Goal: Task Accomplishment & Management: Manage account settings

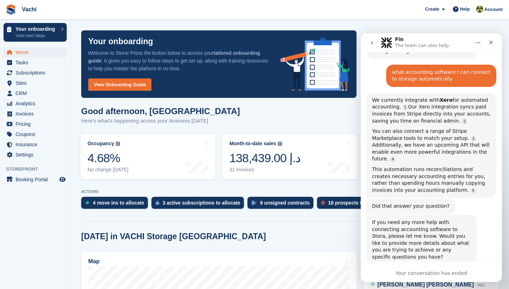
scroll to position [172, 0]
click at [288, 117] on div "Good afternoon, Anete Here's what's happening across your business today" at bounding box center [290, 119] width 418 height 27
click at [496, 45] on div "Close" at bounding box center [491, 42] width 13 height 13
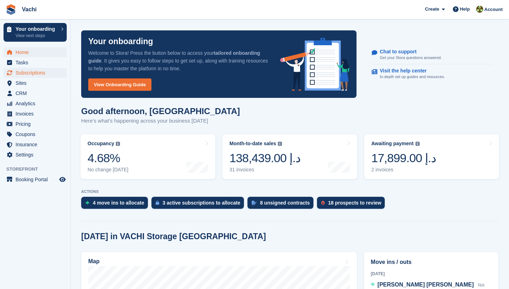
click at [26, 74] on span "Subscriptions" at bounding box center [37, 73] width 42 height 10
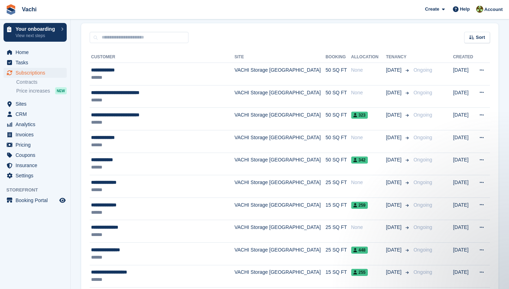
scroll to position [134, 0]
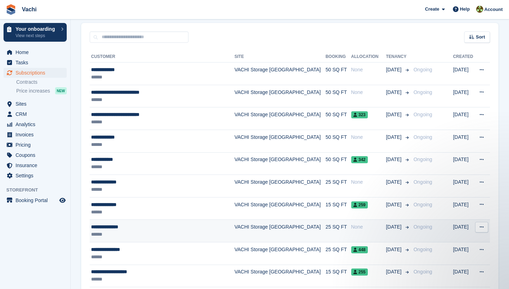
click at [120, 234] on div "******" at bounding box center [159, 234] width 136 height 7
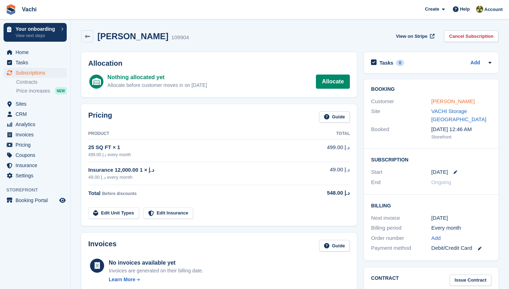
click at [445, 99] on link "[PERSON_NAME]" at bounding box center [453, 101] width 43 height 6
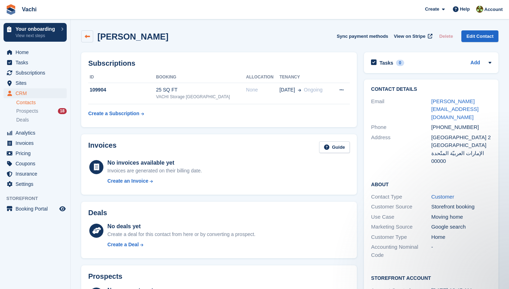
click at [89, 36] on icon at bounding box center [87, 36] width 5 height 5
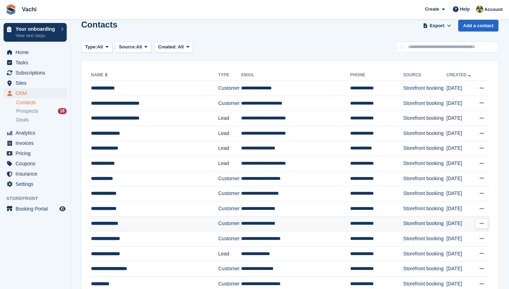
scroll to position [14, 0]
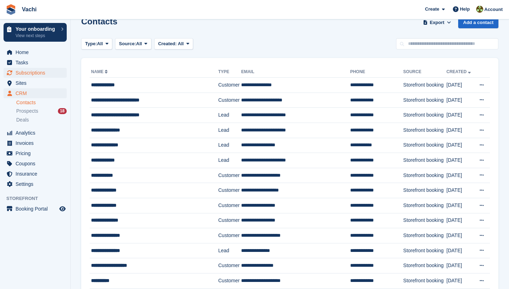
click at [33, 74] on span "Subscriptions" at bounding box center [37, 73] width 42 height 10
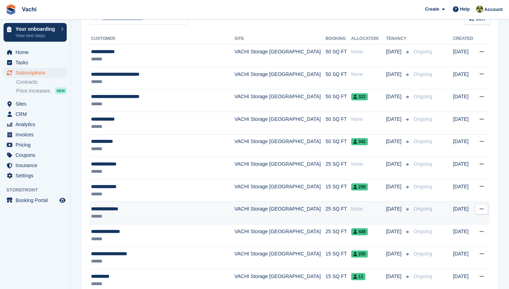
scroll to position [155, 0]
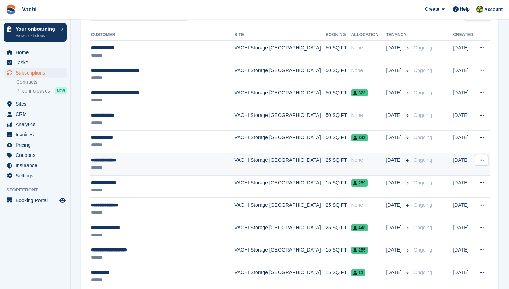
click at [209, 165] on div "******" at bounding box center [159, 167] width 136 height 7
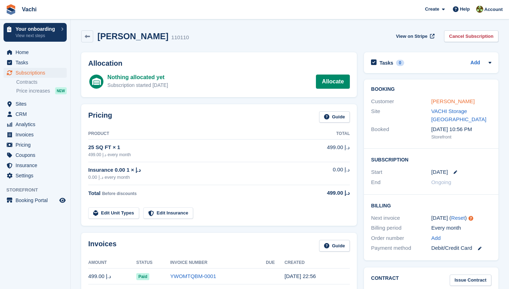
click at [448, 100] on link "[PERSON_NAME]" at bounding box center [453, 101] width 43 height 6
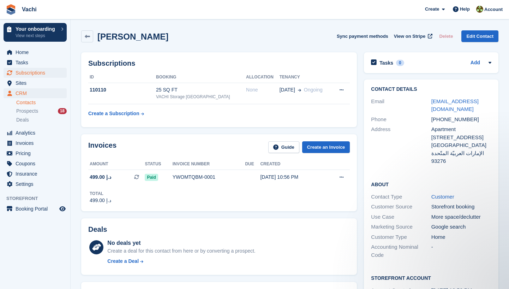
click at [44, 70] on span "Subscriptions" at bounding box center [37, 73] width 42 height 10
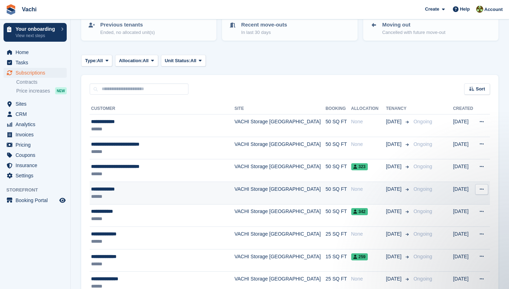
click at [118, 188] on div "**********" at bounding box center [159, 188] width 136 height 7
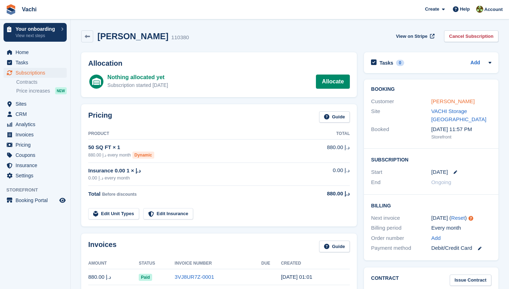
click at [451, 100] on link "[PERSON_NAME]" at bounding box center [453, 101] width 43 height 6
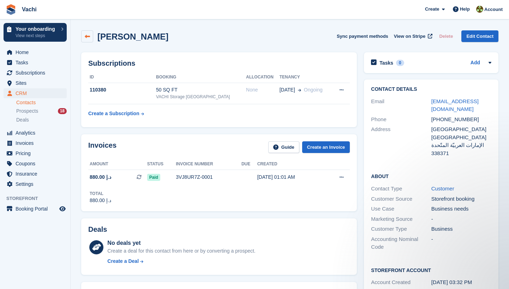
click at [83, 36] on link at bounding box center [87, 36] width 12 height 12
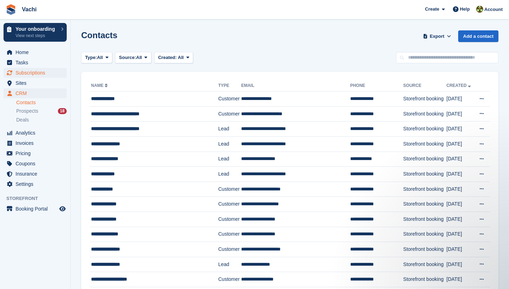
click at [32, 72] on span "Subscriptions" at bounding box center [37, 73] width 42 height 10
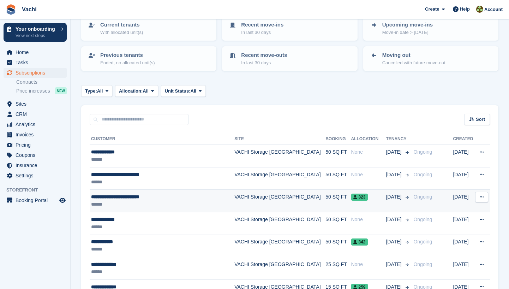
scroll to position [51, 0]
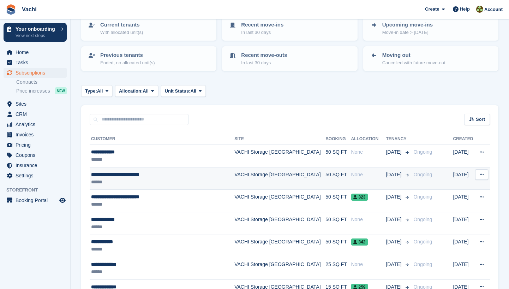
click at [148, 173] on div "**********" at bounding box center [159, 174] width 136 height 7
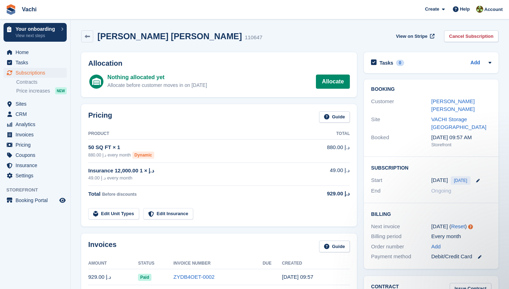
click at [32, 70] on span "Subscriptions" at bounding box center [37, 73] width 42 height 10
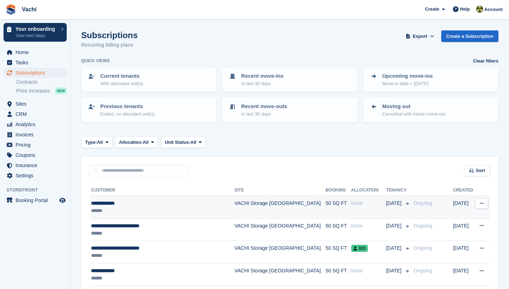
click at [118, 202] on div "**********" at bounding box center [159, 203] width 136 height 7
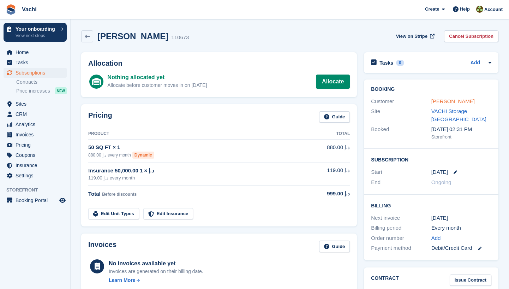
click at [458, 100] on link "[PERSON_NAME]" at bounding box center [453, 101] width 43 height 6
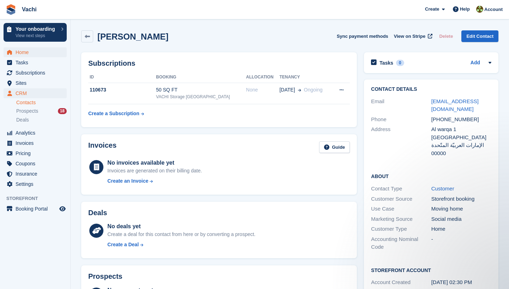
click at [28, 53] on span "Home" at bounding box center [37, 52] width 42 height 10
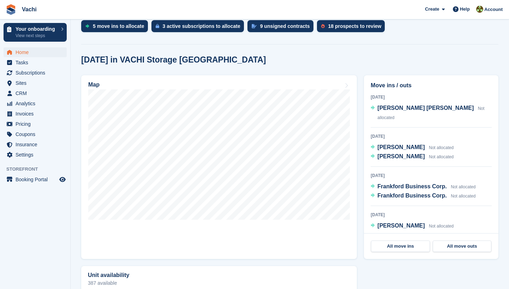
scroll to position [177, 0]
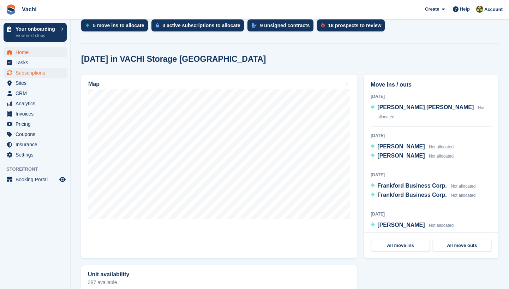
click at [35, 77] on span "Subscriptions" at bounding box center [37, 73] width 42 height 10
